Goal: Task Accomplishment & Management: Manage account settings

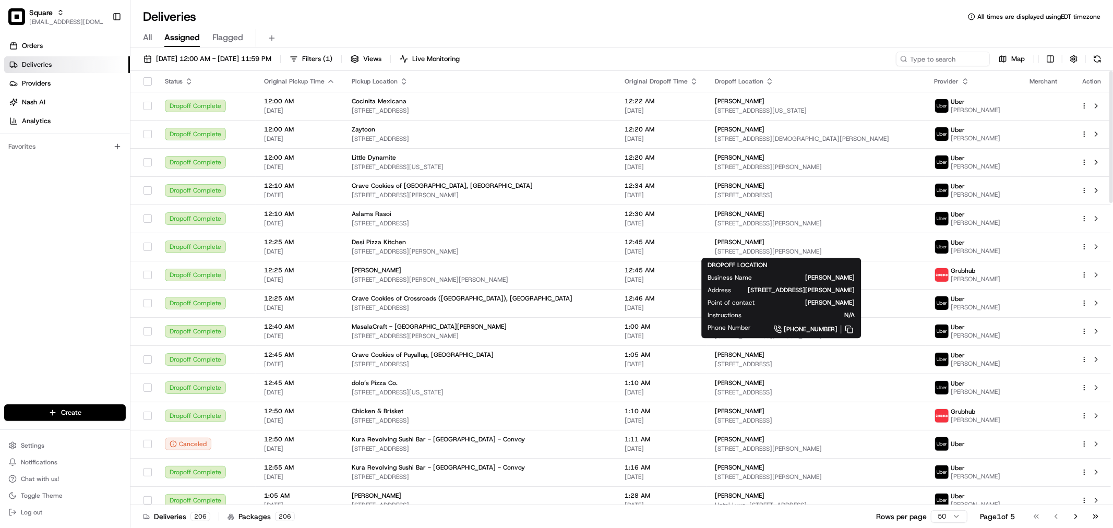
drag, startPoint x: 786, startPoint y: 241, endPoint x: 567, endPoint y: 28, distance: 305.9
click at [567, 28] on div "All Assigned Flagged" at bounding box center [621, 36] width 982 height 22
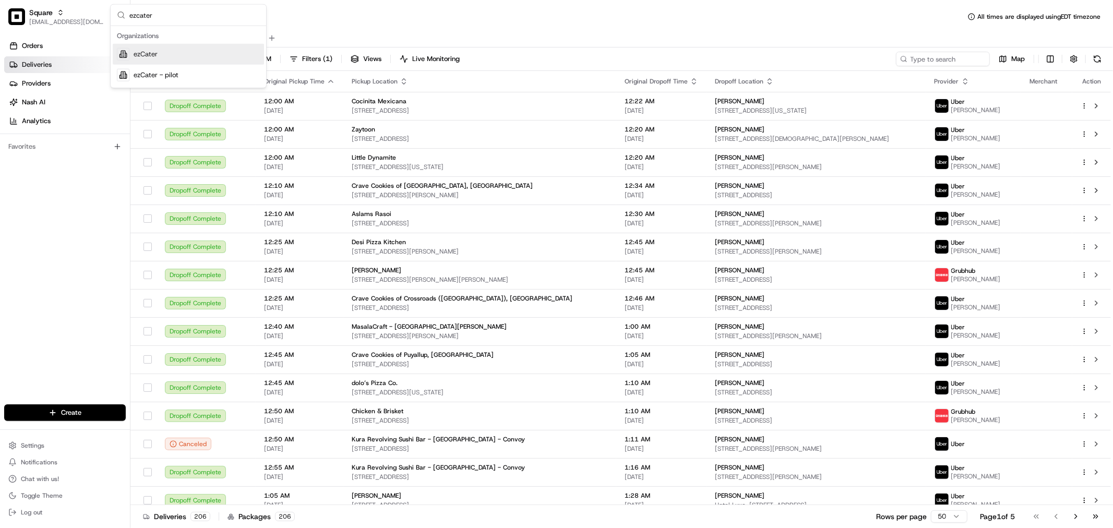
type input "ezcater\"
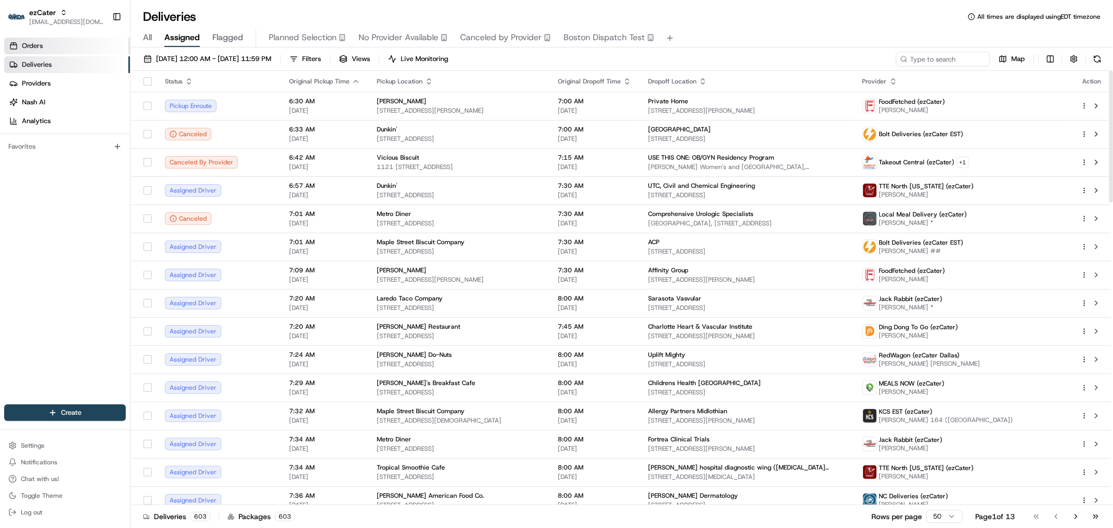
click at [34, 42] on span "Orders" at bounding box center [32, 45] width 21 height 9
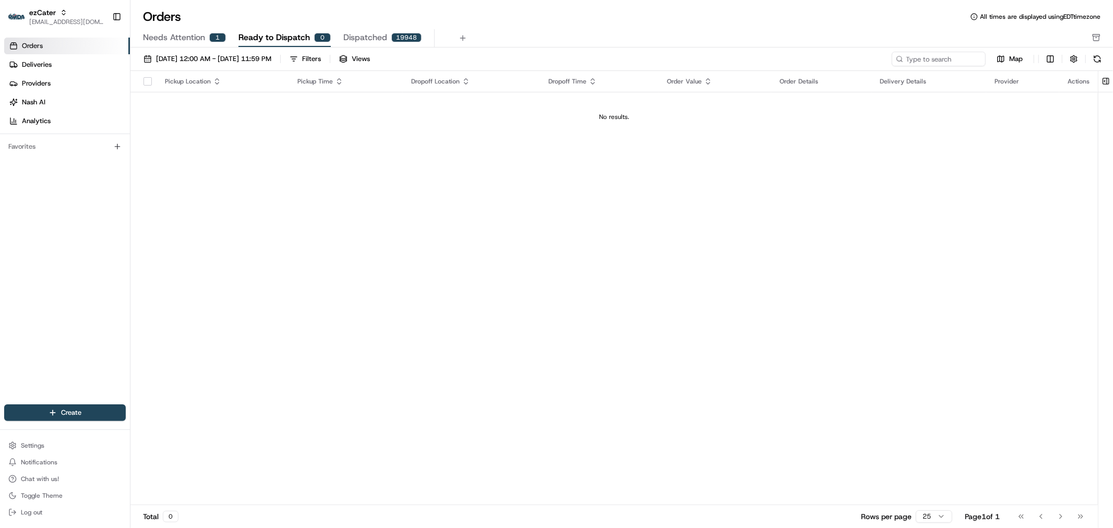
click at [157, 40] on span "Needs Attention" at bounding box center [174, 37] width 62 height 13
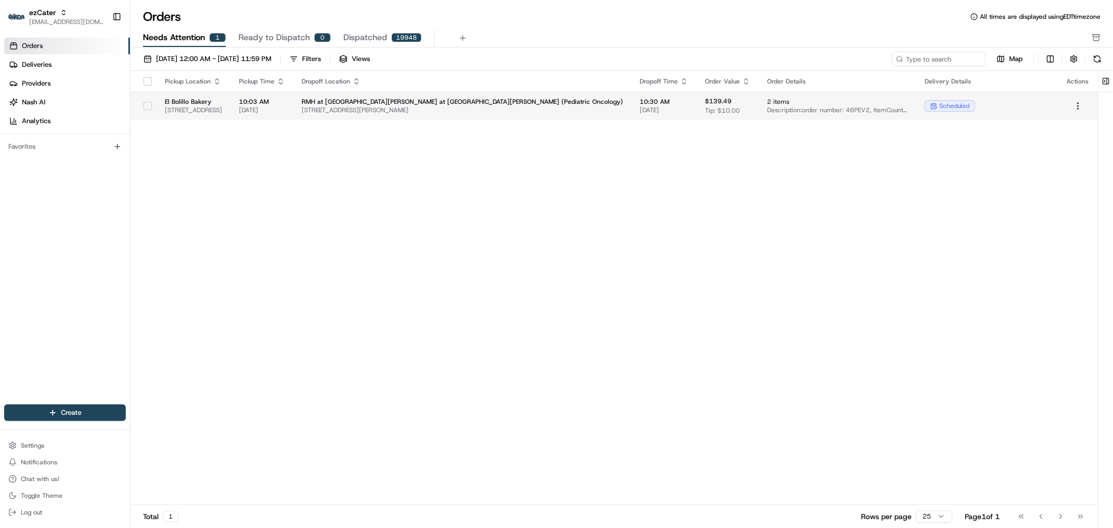
click at [442, 112] on span "[STREET_ADDRESS][PERSON_NAME]" at bounding box center [462, 110] width 321 height 8
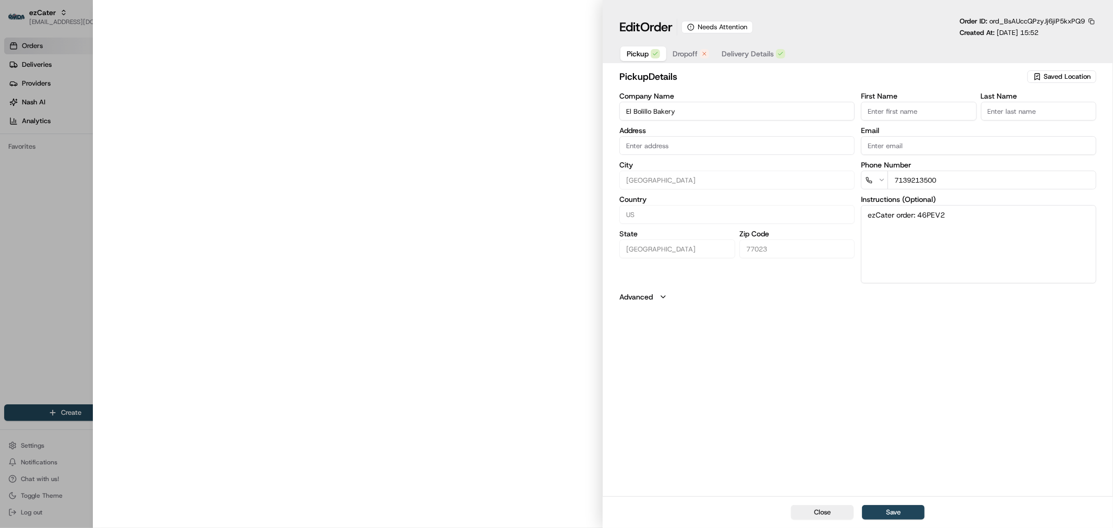
type input "[STREET_ADDRESS]"
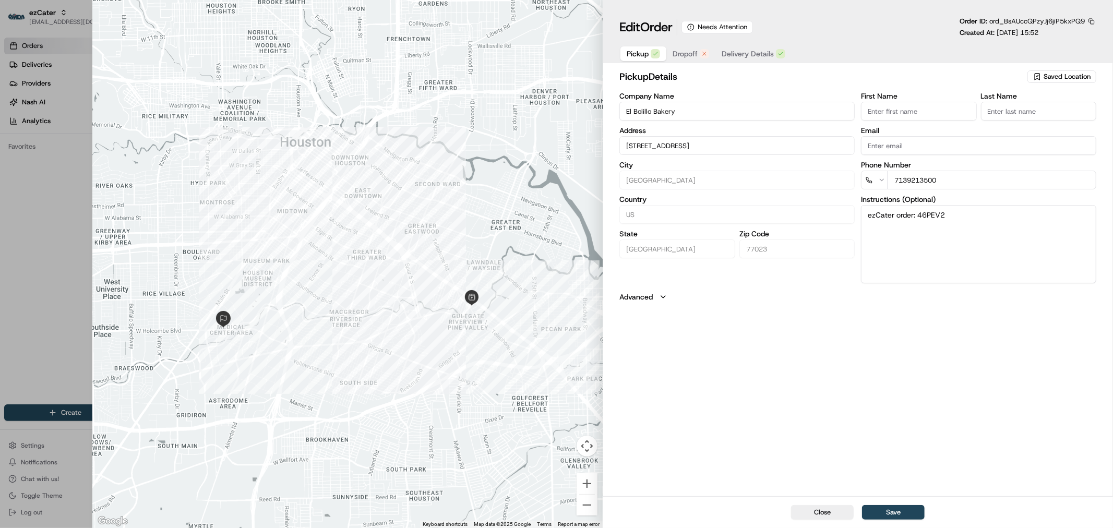
click at [686, 58] on span "Dropoff" at bounding box center [685, 54] width 25 height 10
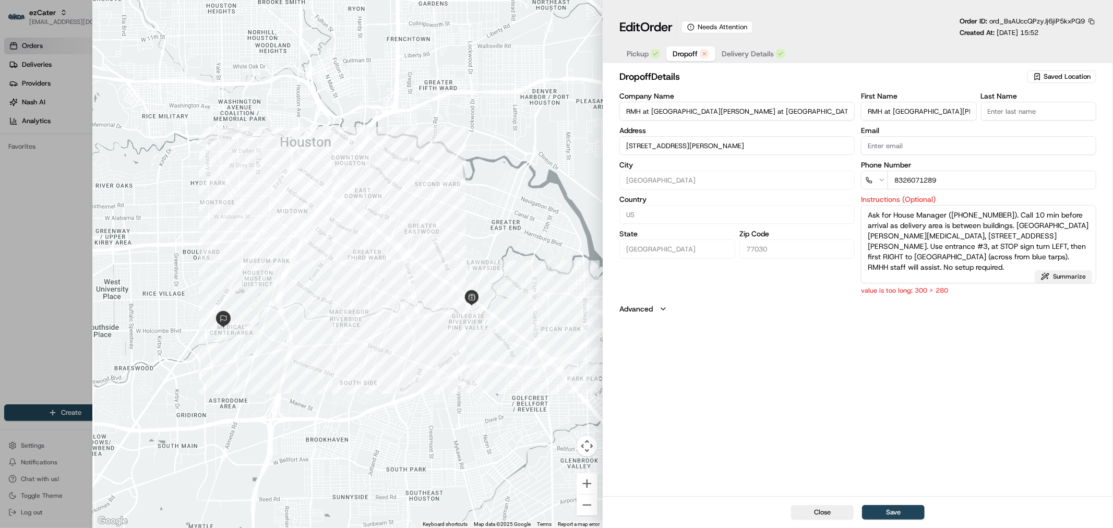
click at [1076, 282] on button "Summarize" at bounding box center [1063, 276] width 57 height 13
type textarea "MD [PERSON_NAME], 1515 [PERSON_NAME]. Entrance #3, LEFT at STOP, first RIGHT to…"
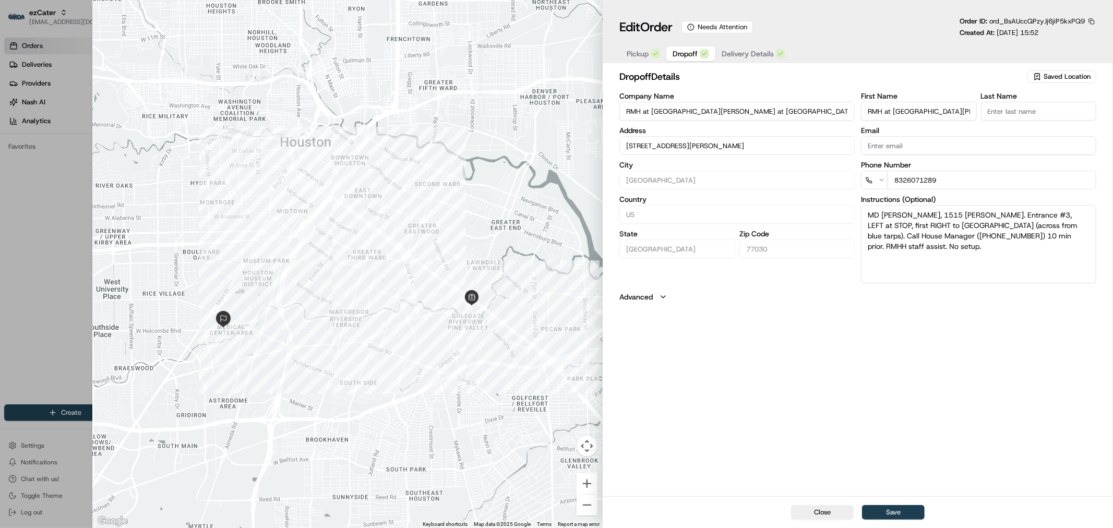
click at [891, 509] on button "Save" at bounding box center [893, 512] width 63 height 15
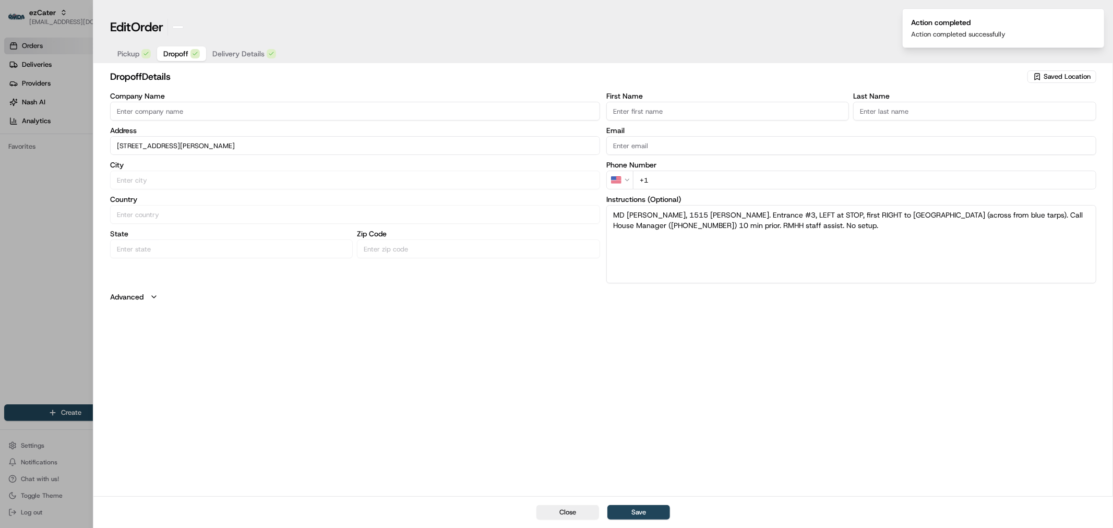
type input "+1"
